Goal: Transaction & Acquisition: Purchase product/service

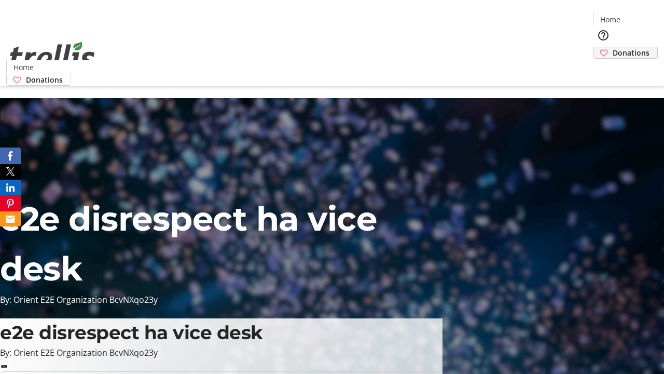
click at [613, 47] on span "Donations" at bounding box center [631, 52] width 37 height 11
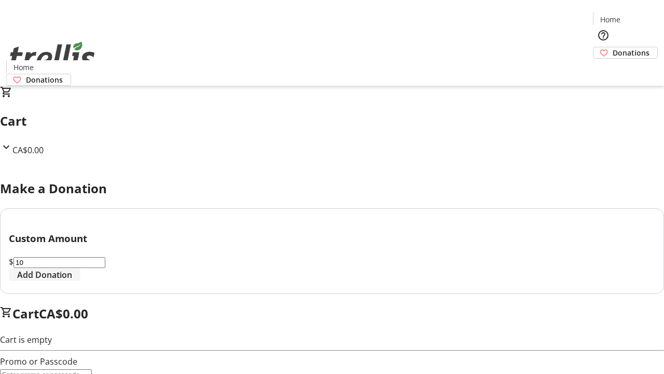
click at [72, 281] on span "Add Donation" at bounding box center [44, 274] width 55 height 12
select select "CA"
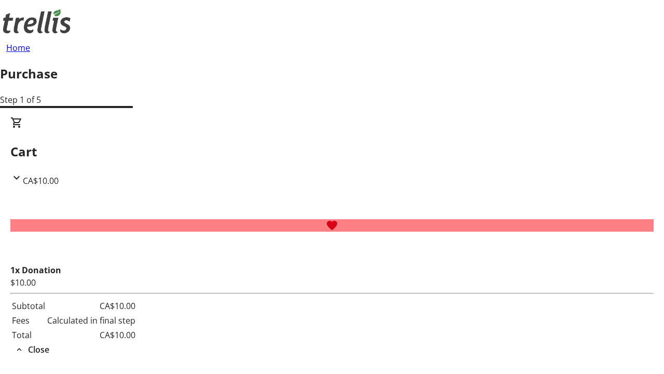
type input "[EMAIL_ADDRESS][DOMAIN_NAME]"
type input "Ova"
type input "[PERSON_NAME]"
type input "[STREET_ADDRESS][PERSON_NAME]"
type input "Kelowna"
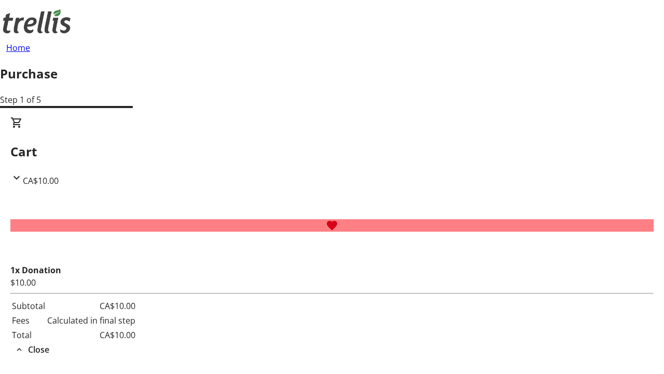
select select "BC"
type input "Kelowna"
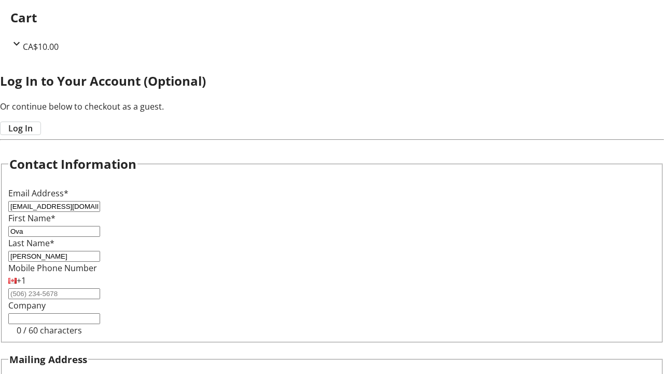
type input "V1Y 0C2"
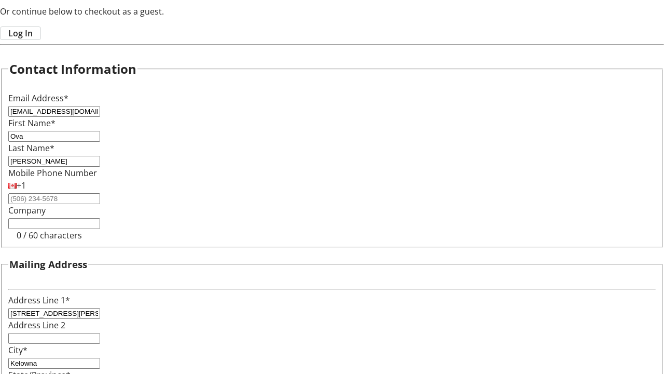
scroll to position [279, 0]
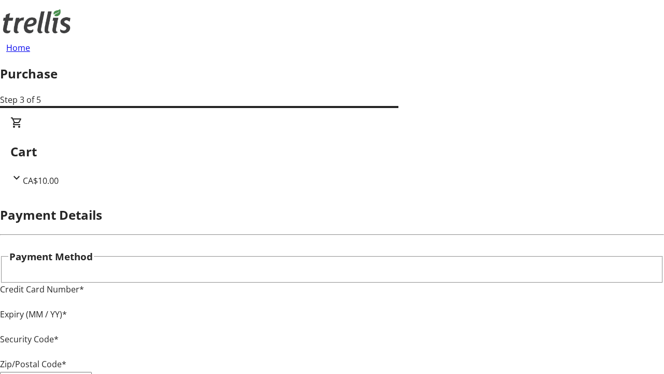
type input "V1Y 0C2"
